Goal: Navigation & Orientation: Find specific page/section

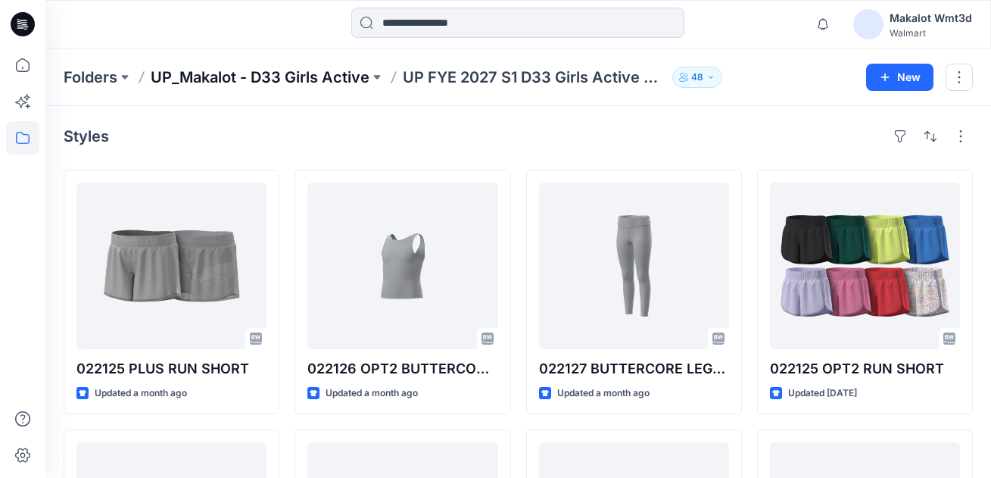
click at [364, 81] on p "UP_Makalot - D33 Girls Active" at bounding box center [260, 77] width 219 height 21
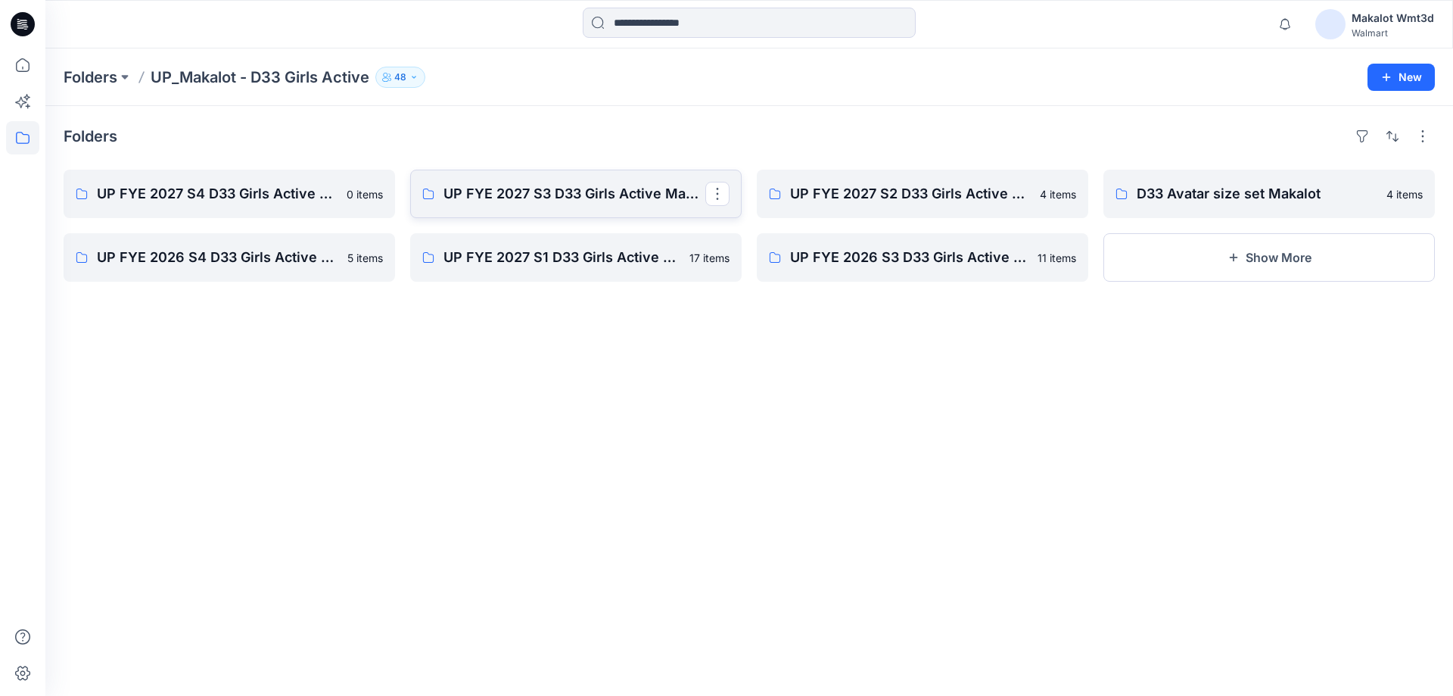
click at [612, 186] on p "UP FYE 2027 S3 D33 Girls Active Makalot" at bounding box center [574, 193] width 262 height 21
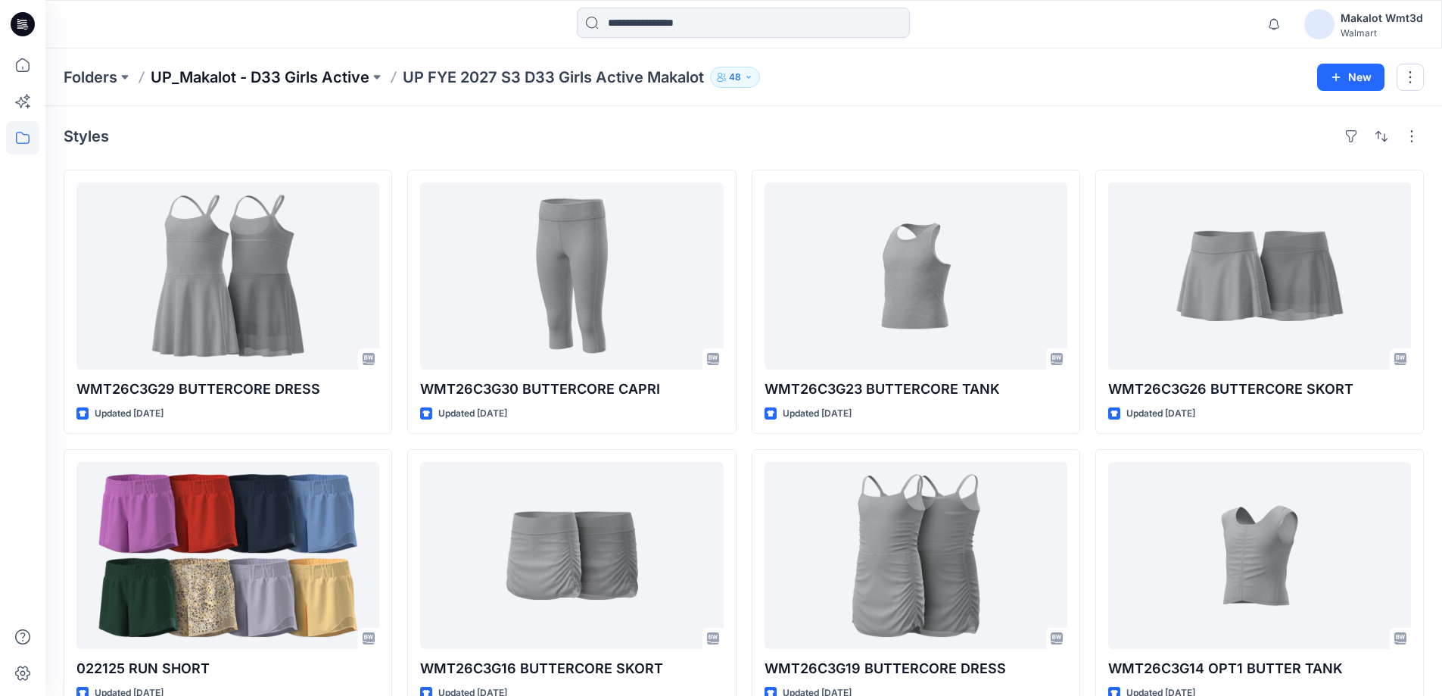
click at [346, 79] on p "UP_Makalot - D33 Girls Active" at bounding box center [260, 77] width 219 height 21
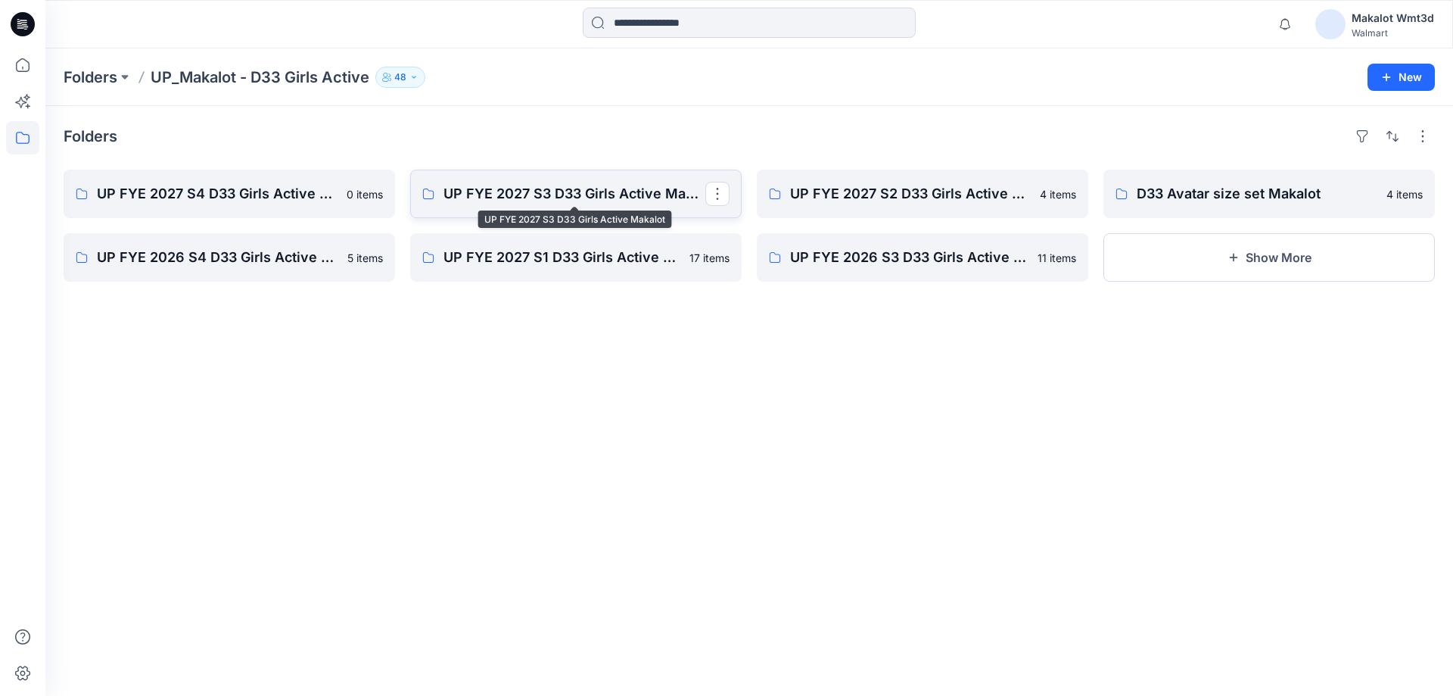
click at [512, 185] on p "UP FYE 2027 S3 D33 Girls Active Makalot" at bounding box center [574, 193] width 262 height 21
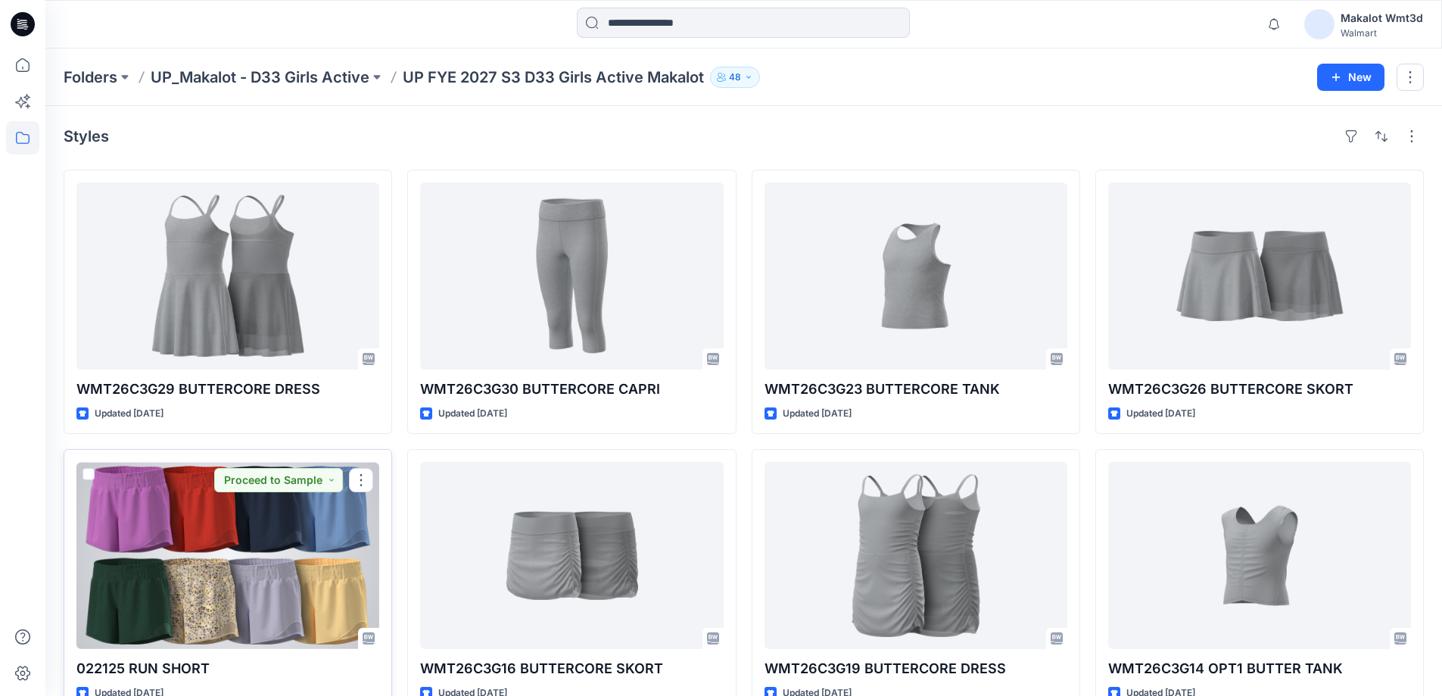
click at [370, 686] on div "Updated [DATE]" at bounding box center [227, 693] width 303 height 16
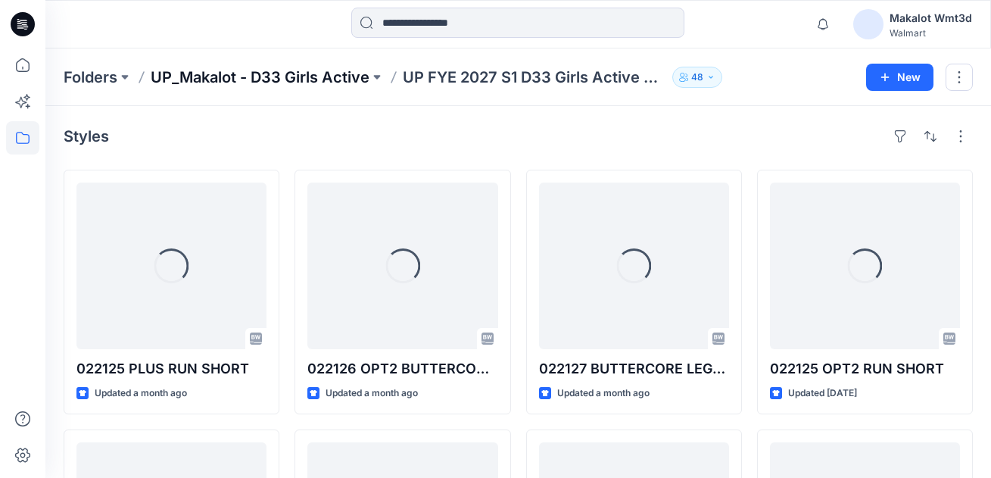
click at [176, 81] on p "UP_Makalot - D33 Girls Active" at bounding box center [260, 77] width 219 height 21
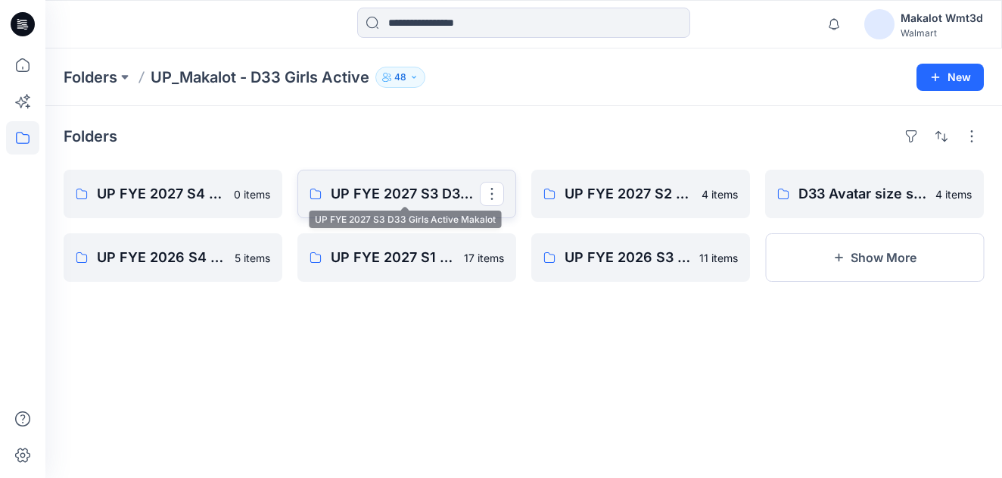
click at [343, 202] on p "UP FYE 2027 S3 D33 Girls Active Makalot" at bounding box center [405, 193] width 149 height 21
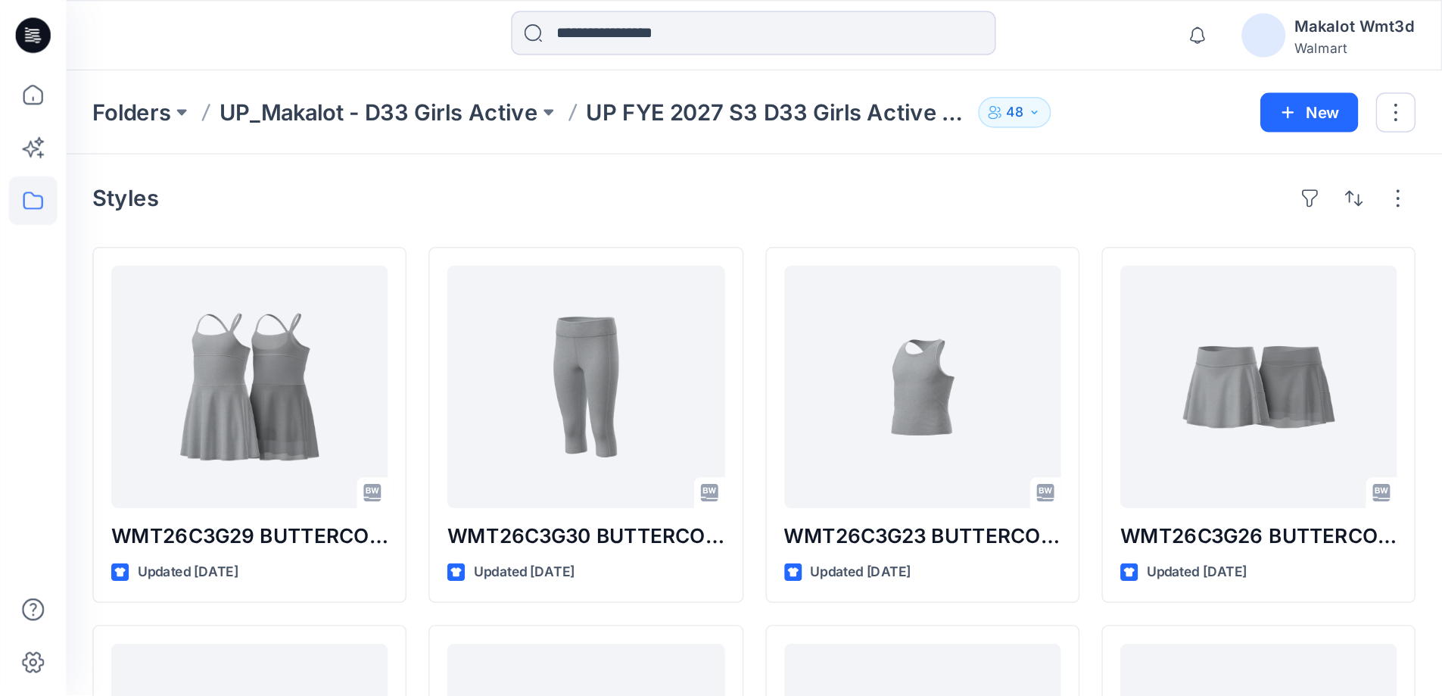
scroll to position [76, 0]
